Goal: Task Accomplishment & Management: Complete application form

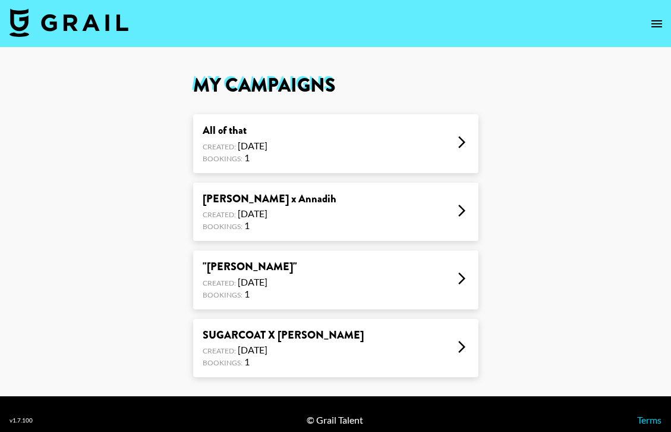
click at [438, 218] on div "Sophia Stel x Annadih Created: May 29, 2025 Bookings: 1" at bounding box center [335, 212] width 285 height 59
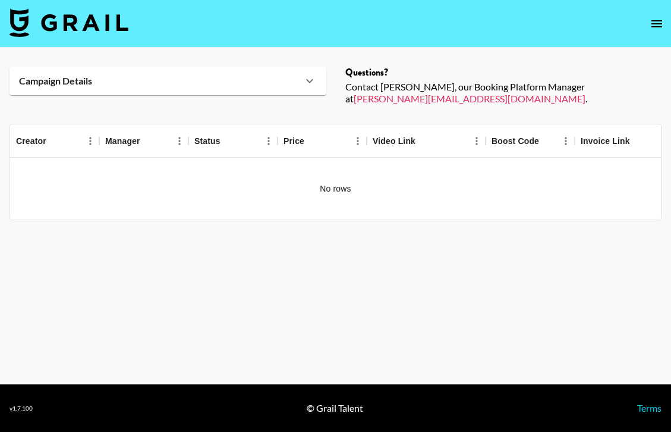
click at [339, 172] on div "No rows" at bounding box center [335, 189] width 651 height 62
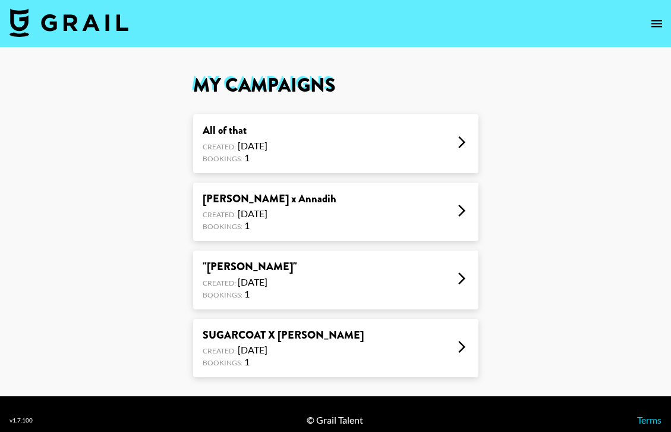
click at [658, 28] on icon "open drawer" at bounding box center [657, 24] width 14 height 14
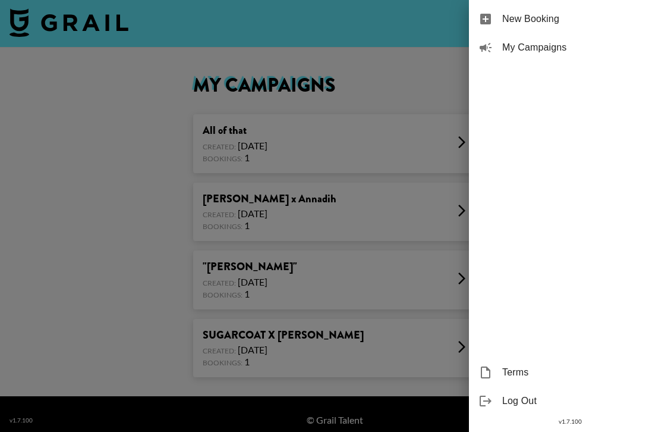
click at [561, 22] on span "New Booking" at bounding box center [581, 19] width 159 height 14
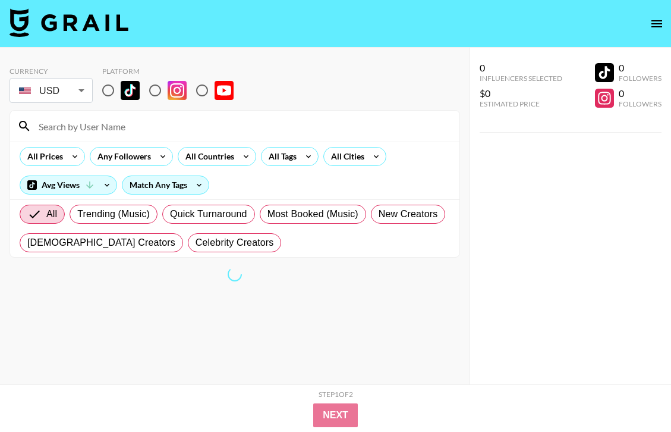
click at [208, 130] on input at bounding box center [242, 126] width 421 height 19
click at [299, 158] on icon at bounding box center [308, 156] width 19 height 18
click at [296, 157] on div "All Tags" at bounding box center [280, 156] width 37 height 18
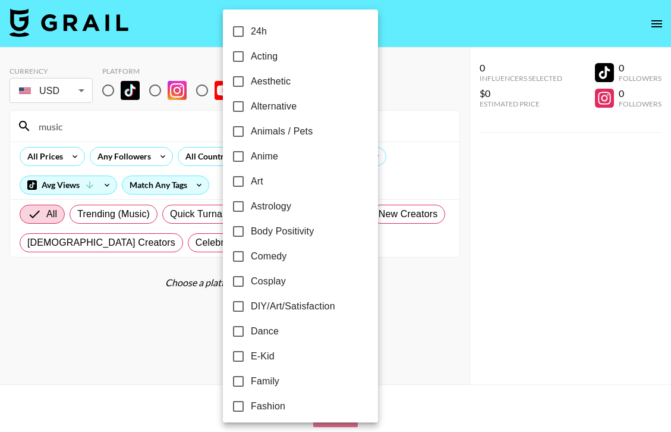
click at [155, 121] on div at bounding box center [335, 216] width 671 height 432
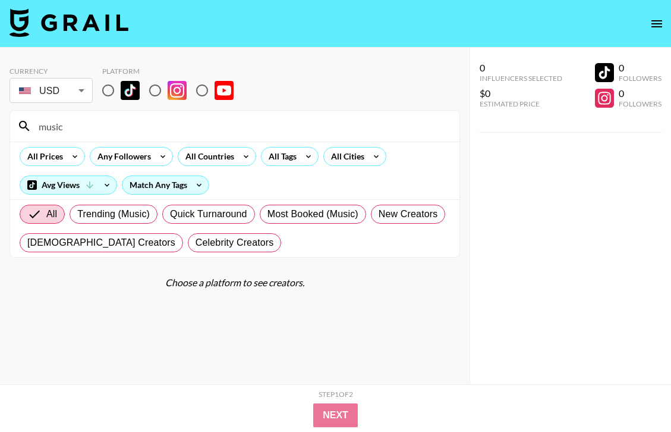
click at [130, 127] on input "music" at bounding box center [242, 126] width 421 height 19
type input "m"
click at [348, 120] on input at bounding box center [242, 126] width 421 height 19
click at [298, 161] on div "All Tags" at bounding box center [290, 156] width 58 height 19
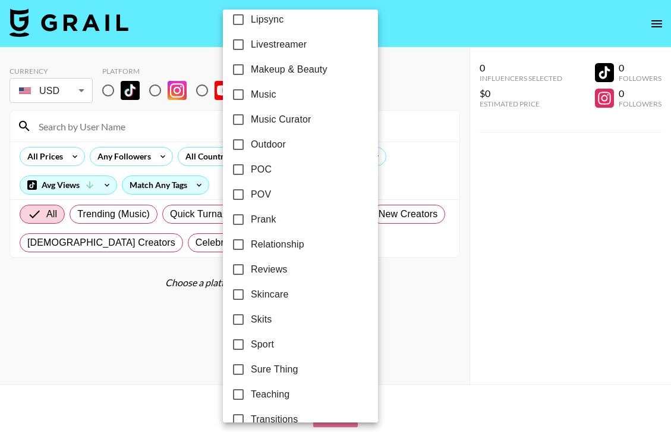
scroll to position [567, 0]
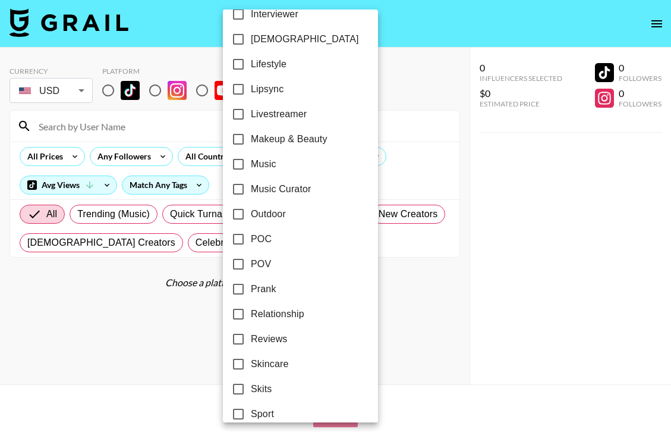
click at [235, 167] on input "Music" at bounding box center [238, 164] width 25 height 25
checkbox input "true"
click at [238, 187] on input "Music Curator" at bounding box center [236, 189] width 25 height 25
checkbox input "true"
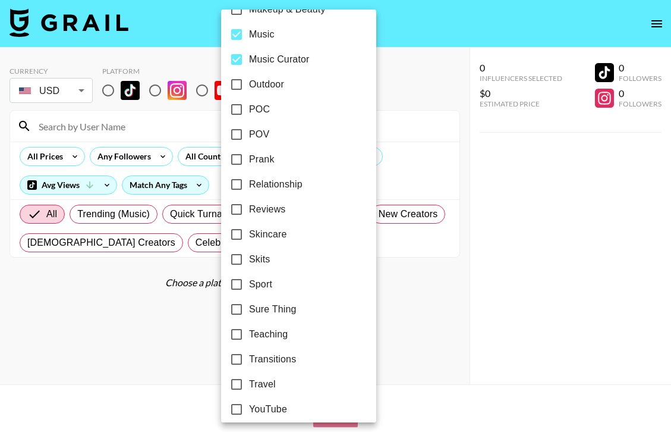
scroll to position [705, 0]
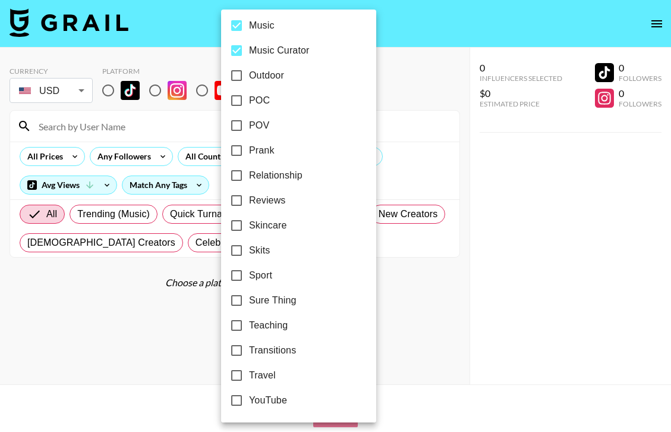
click at [133, 372] on div at bounding box center [335, 216] width 671 height 432
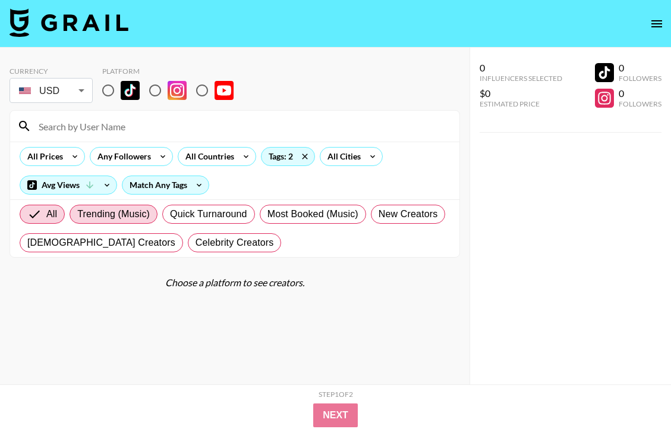
click at [133, 218] on span "Trending (Music)" at bounding box center [113, 214] width 73 height 14
click at [77, 214] on input "Trending (Music)" at bounding box center [77, 214] width 0 height 0
radio input "true"
click at [95, 206] on label "Trending (Music)" at bounding box center [104, 214] width 107 height 19
click at [77, 207] on input "Trending (Music)" at bounding box center [67, 214] width 19 height 14
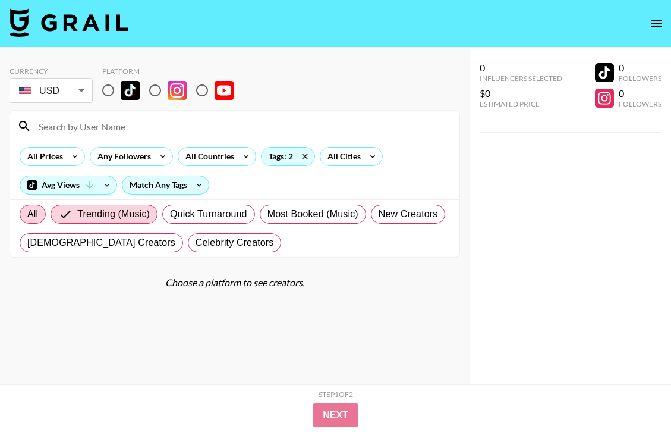
click at [32, 217] on span "All" at bounding box center [32, 214] width 11 height 14
click at [27, 214] on input "All" at bounding box center [27, 214] width 0 height 0
radio input "true"
click at [112, 82] on input "radio" at bounding box center [108, 90] width 25 height 25
radio input "true"
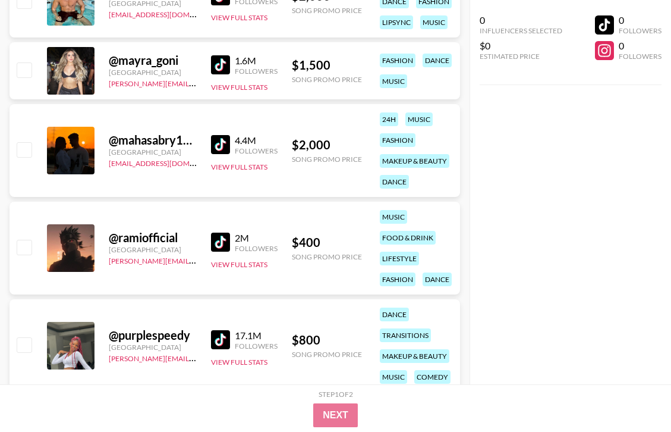
scroll to position [3398, 0]
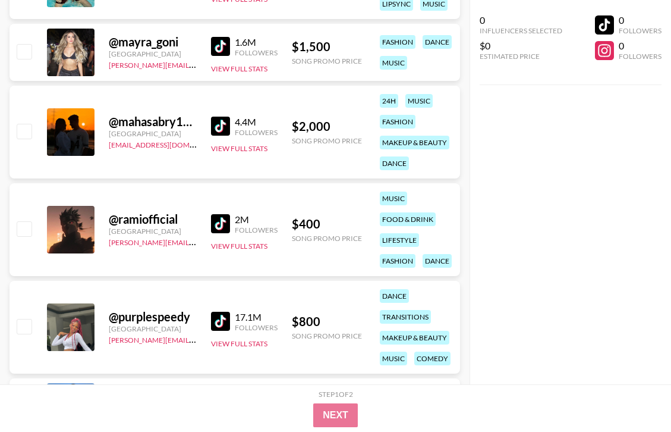
click at [143, 219] on div "@ ramiofficial" at bounding box center [153, 219] width 88 height 15
click at [223, 222] on img at bounding box center [220, 223] width 19 height 19
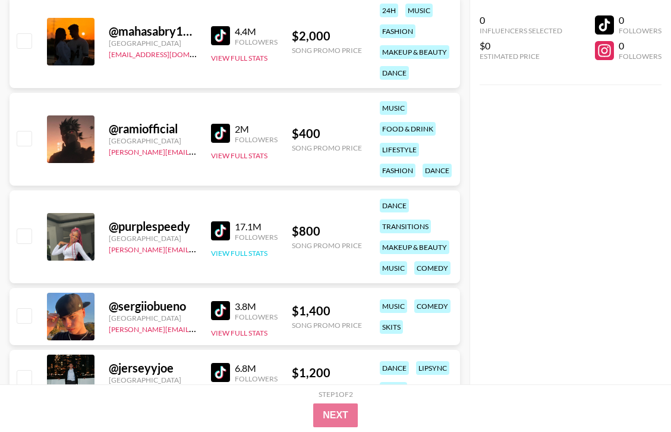
scroll to position [3498, 0]
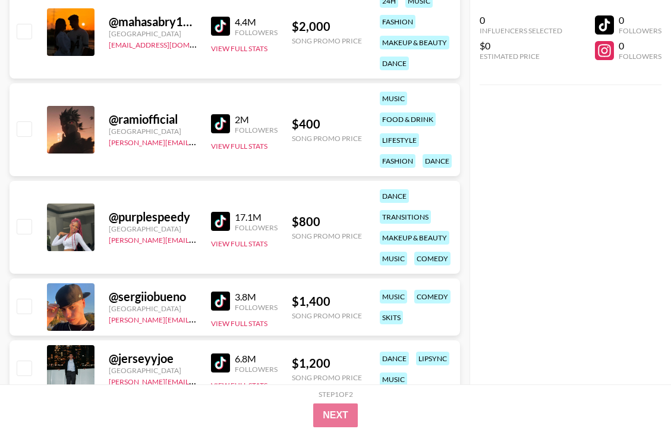
click at [219, 221] on img at bounding box center [220, 221] width 19 height 19
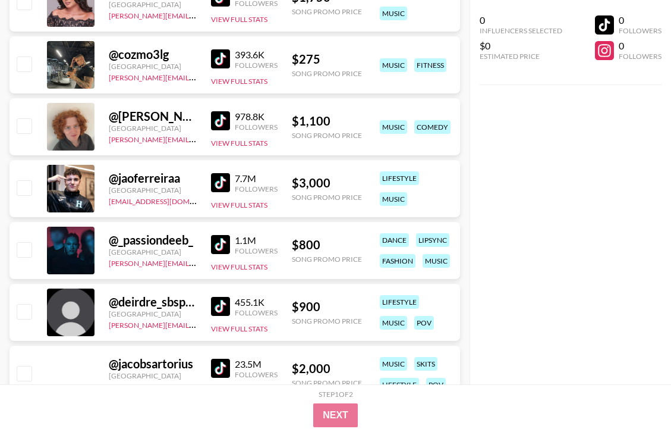
scroll to position [4947, 0]
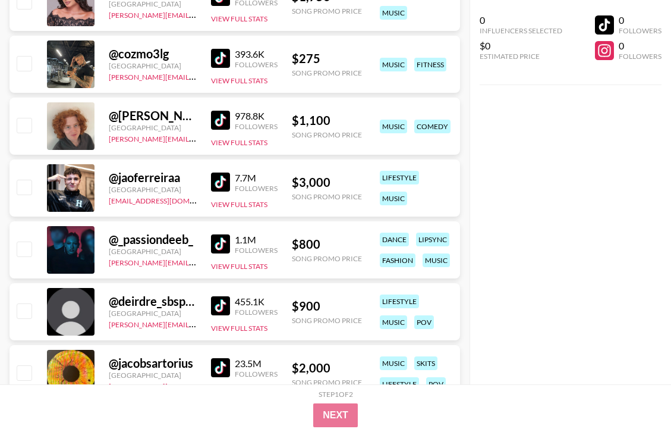
click at [228, 53] on img at bounding box center [220, 58] width 19 height 19
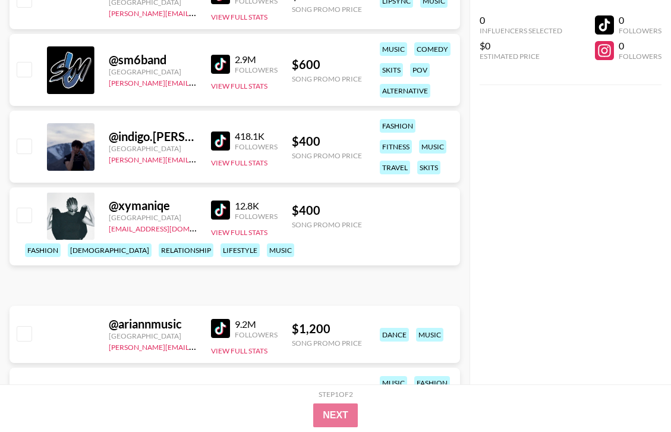
scroll to position [7186, 0]
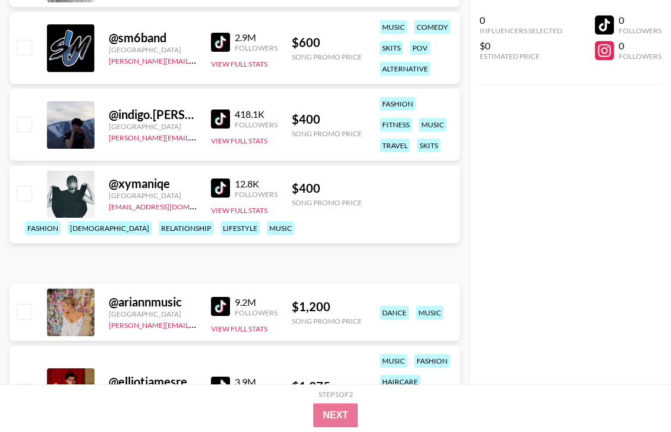
click at [217, 115] on img at bounding box center [220, 118] width 19 height 19
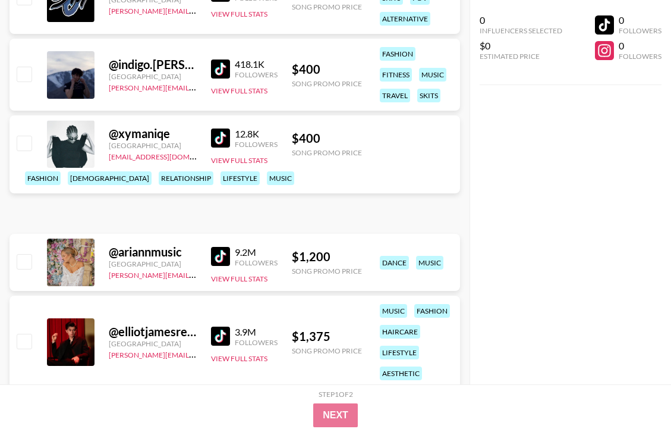
scroll to position [7230, 0]
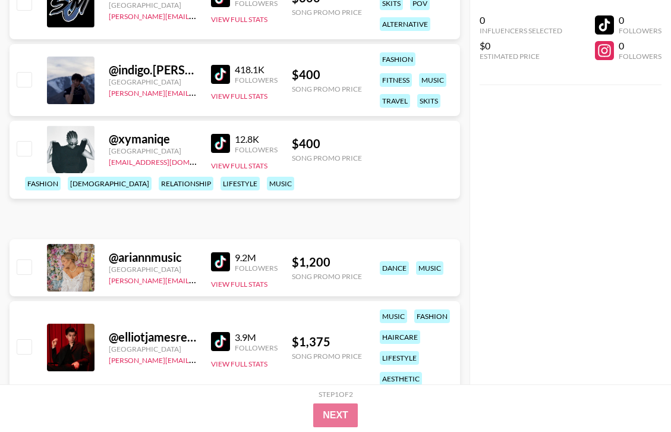
click at [234, 158] on div "12.8K Followers View Full Stats" at bounding box center [244, 149] width 67 height 42
click at [227, 153] on img at bounding box center [220, 143] width 19 height 19
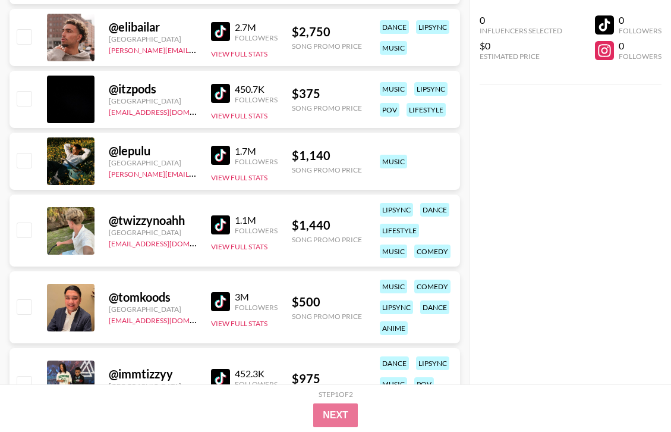
scroll to position [7801, 0]
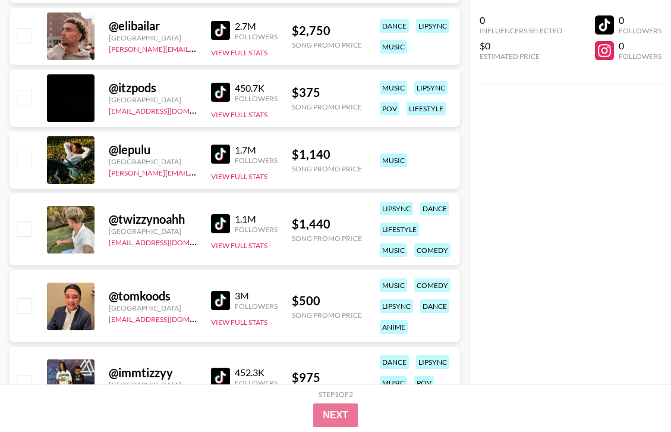
click at [146, 89] on div "@ itzpods" at bounding box center [153, 87] width 88 height 15
click at [222, 86] on img at bounding box center [220, 92] width 19 height 19
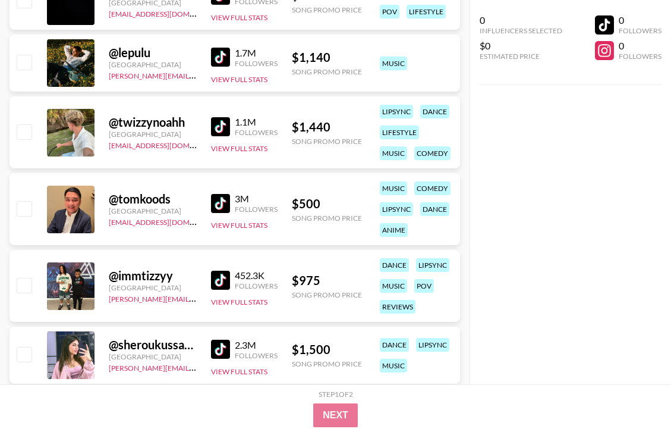
scroll to position [7902, 0]
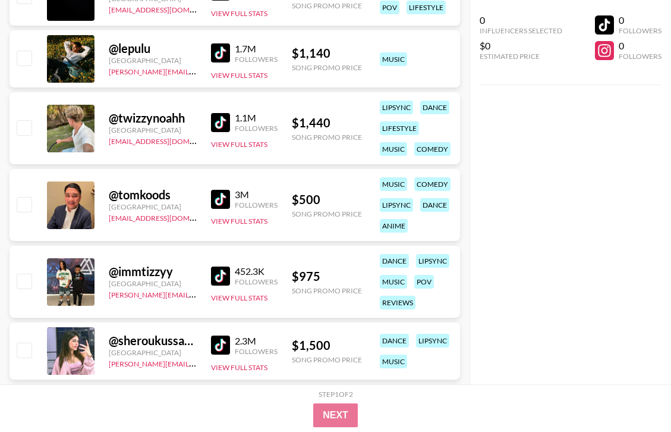
click at [236, 202] on div "Followers" at bounding box center [256, 204] width 43 height 9
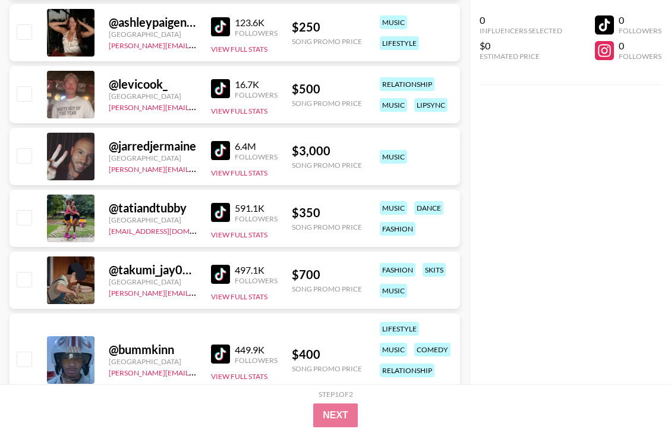
scroll to position [8521, 0]
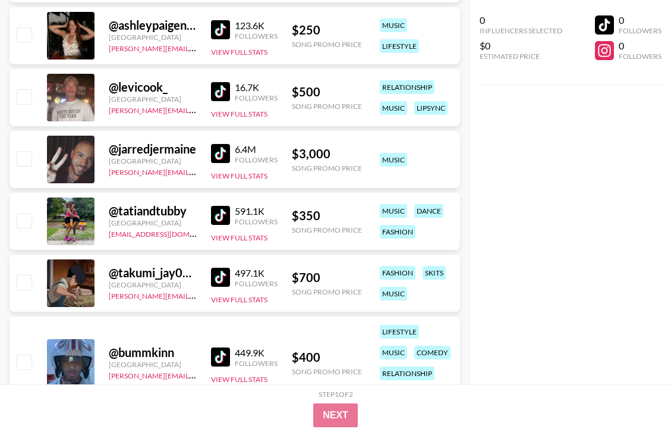
click at [222, 36] on img at bounding box center [220, 29] width 19 height 19
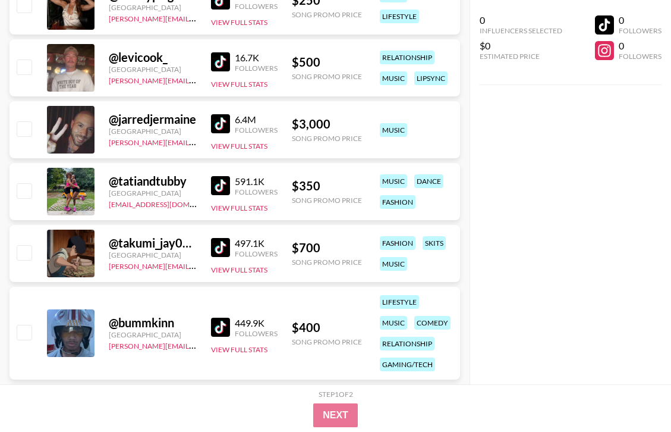
scroll to position [8553, 0]
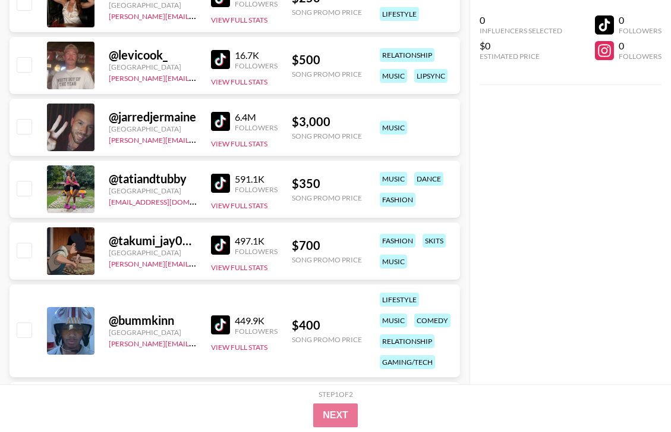
click at [225, 184] on img at bounding box center [220, 183] width 19 height 19
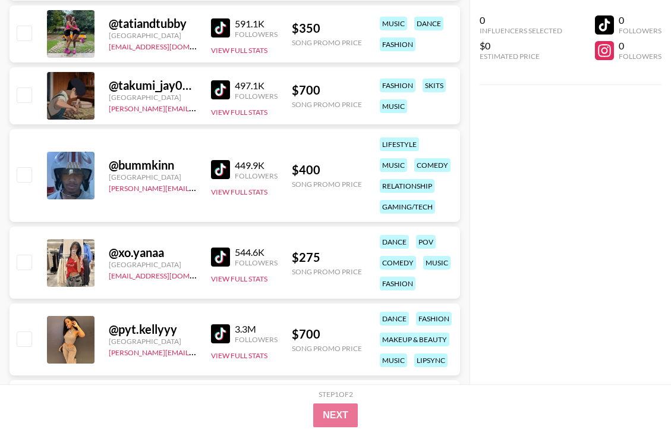
scroll to position [8710, 0]
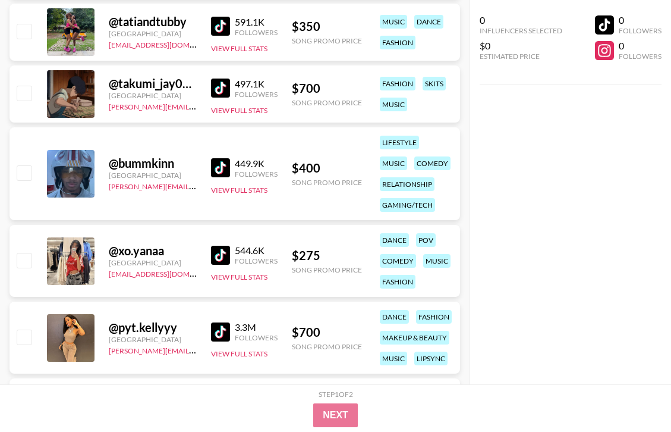
click at [221, 90] on img at bounding box center [220, 87] width 19 height 19
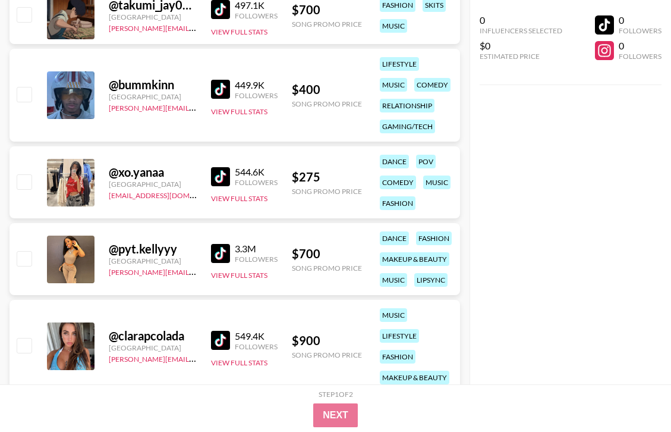
scroll to position [8790, 0]
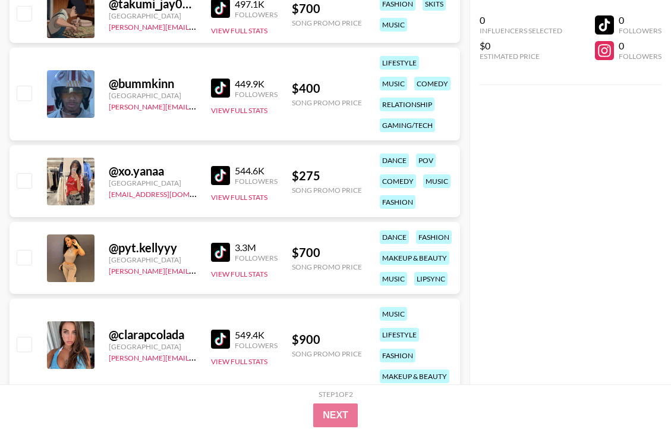
click at [232, 81] on link at bounding box center [223, 87] width 24 height 19
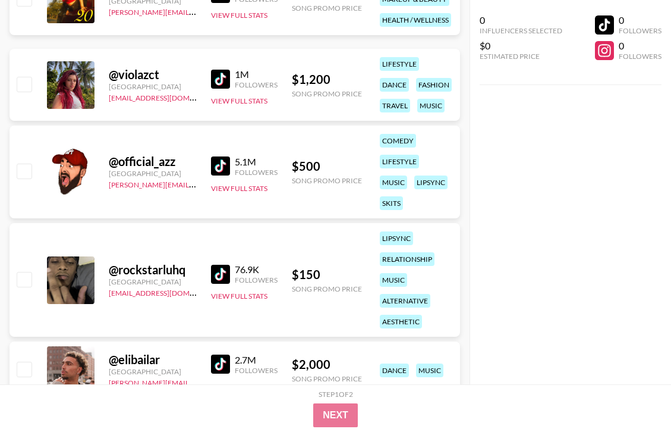
scroll to position [10195, 0]
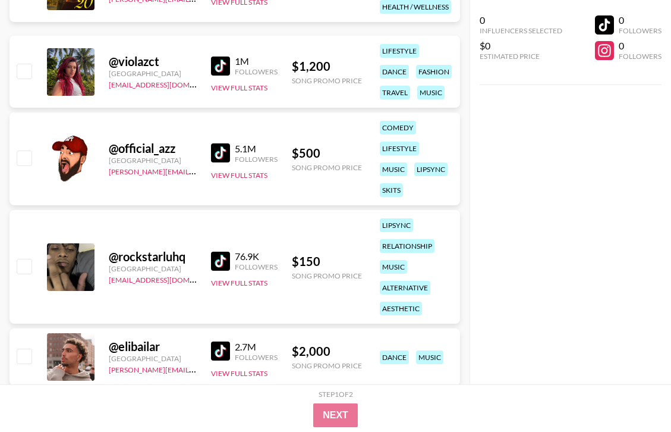
click at [309, 152] on div "$ 500" at bounding box center [327, 153] width 70 height 15
click at [222, 261] on img at bounding box center [220, 261] width 19 height 19
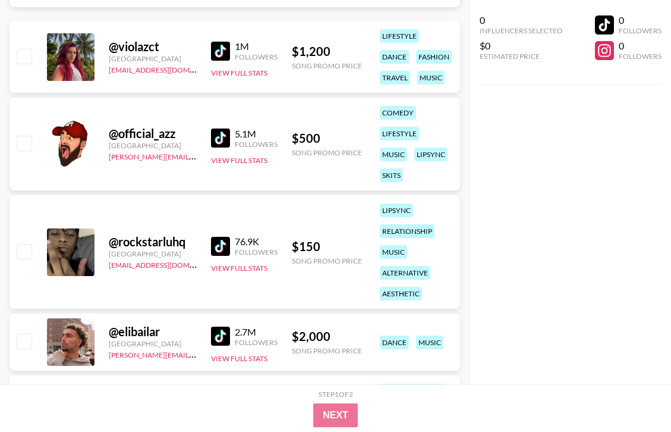
scroll to position [10252, 0]
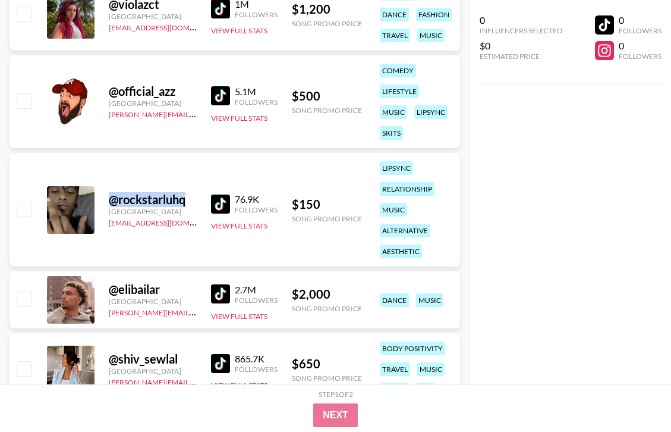
drag, startPoint x: 193, startPoint y: 200, endPoint x: 98, endPoint y: 199, distance: 94.6
click at [98, 199] on div "@ rockstarluhq [GEOGRAPHIC_DATA] [EMAIL_ADDRESS][DOMAIN_NAME] 76.9K Followers V…" at bounding box center [235, 210] width 451 height 114
copy div "@ rockstarluhq"
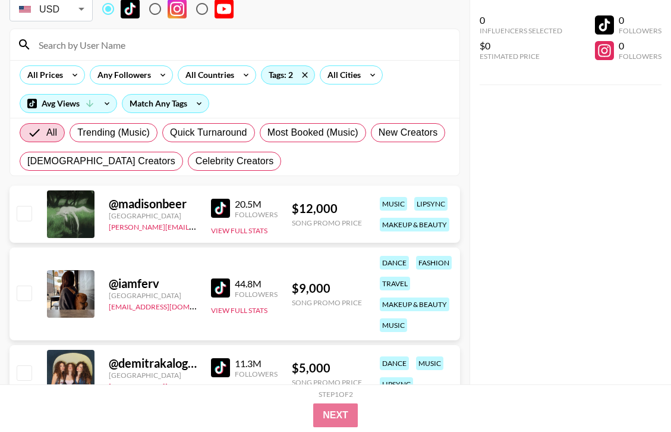
scroll to position [0, 0]
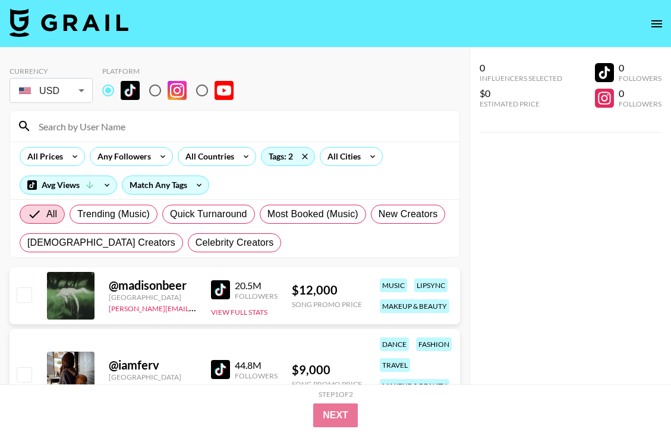
click at [73, 131] on input at bounding box center [242, 126] width 421 height 19
paste input "rockstarluhq"
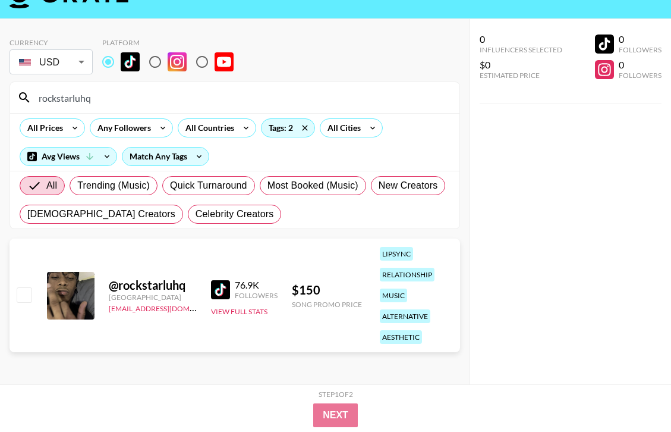
scroll to position [31, 0]
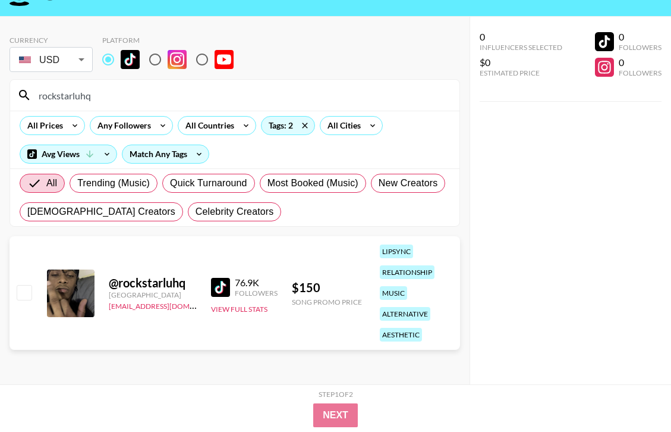
type input "rockstarluhq"
drag, startPoint x: 186, startPoint y: 283, endPoint x: 99, endPoint y: 282, distance: 87.4
click at [99, 282] on div "@ rockstarluhq [GEOGRAPHIC_DATA] [EMAIL_ADDRESS][DOMAIN_NAME] 76.9K Followers V…" at bounding box center [235, 293] width 451 height 114
copy div "@ rockstarluhq"
click at [228, 278] on img at bounding box center [220, 287] width 19 height 19
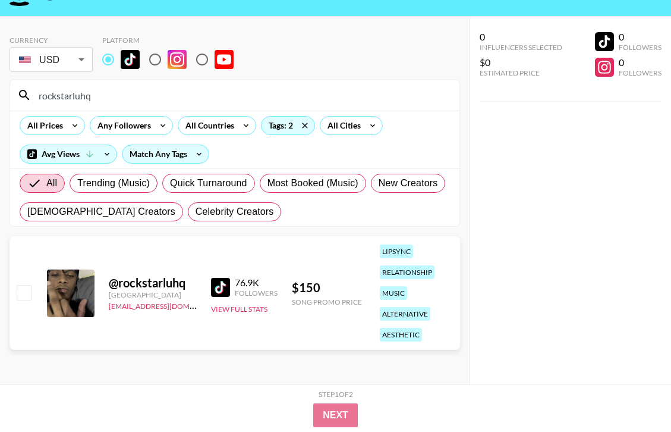
click at [181, 302] on div "[EMAIL_ADDRESS][DOMAIN_NAME]" at bounding box center [153, 305] width 88 height 12
drag, startPoint x: 180, startPoint y: 309, endPoint x: 109, endPoint y: 309, distance: 70.8
click at [109, 309] on div "[EMAIL_ADDRESS][DOMAIN_NAME]" at bounding box center [153, 305] width 88 height 12
copy link "[EMAIL_ADDRESS][DOMAIN_NAME]"
